Goal: Transaction & Acquisition: Purchase product/service

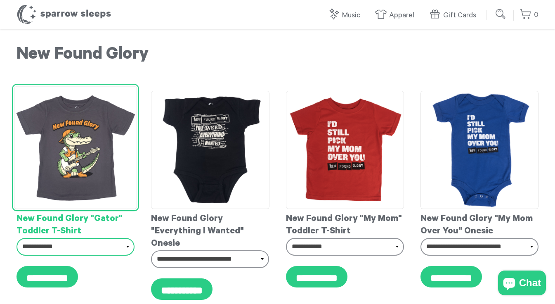
click at [125, 248] on select "**********" at bounding box center [76, 246] width 118 height 17
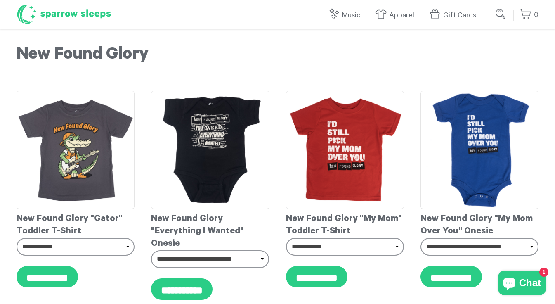
click at [90, 12] on h1 "Sparrow Sleeps" at bounding box center [64, 14] width 95 height 21
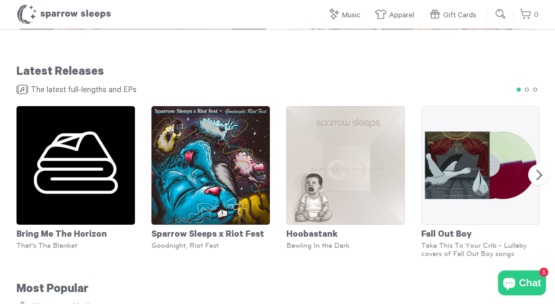
scroll to position [560, 0]
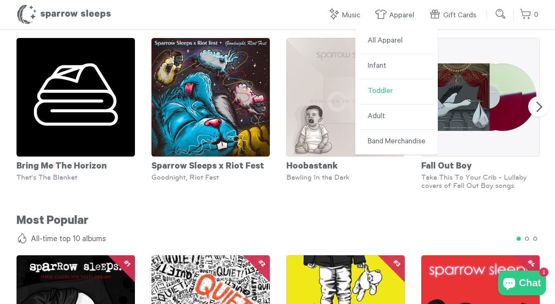
click at [393, 92] on link "Toddler" at bounding box center [396, 91] width 74 height 25
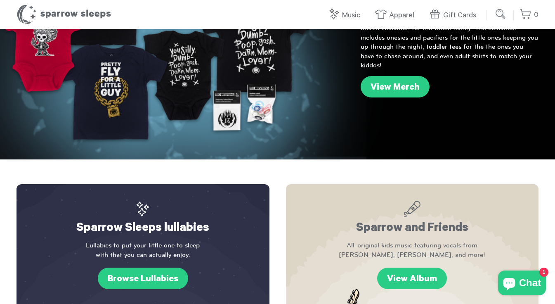
scroll to position [0, 0]
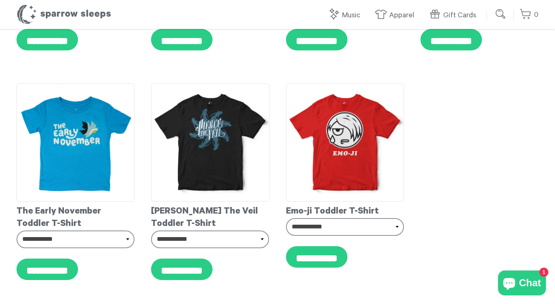
scroll to position [2613, 0]
